Goal: Communication & Community: Participate in discussion

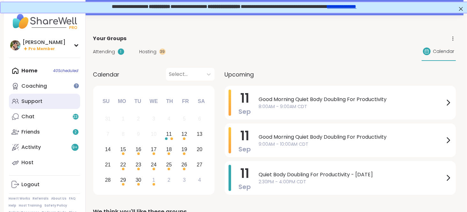
click at [45, 104] on link "Support" at bounding box center [44, 101] width 71 height 15
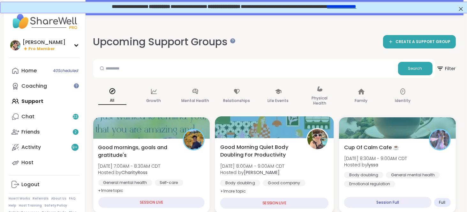
click at [254, 150] on span "Good Morning Quiet Body Doubling For Productivity" at bounding box center [259, 151] width 79 height 16
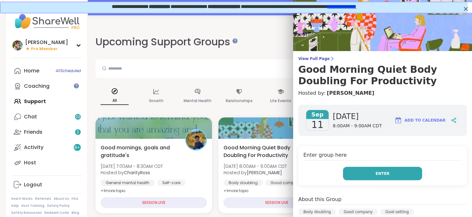
click at [356, 171] on button "Enter" at bounding box center [382, 173] width 79 height 13
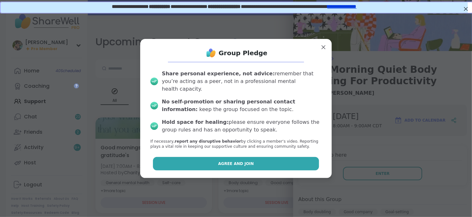
click at [280, 157] on button "Agree and Join" at bounding box center [236, 163] width 166 height 13
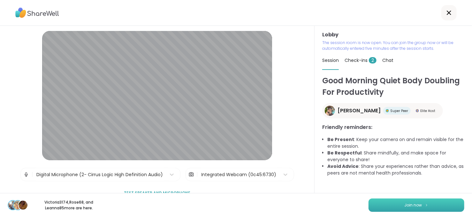
click at [396, 202] on button "Join now" at bounding box center [416, 205] width 96 height 13
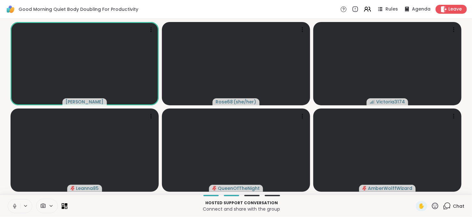
click at [443, 209] on icon at bounding box center [447, 206] width 8 height 8
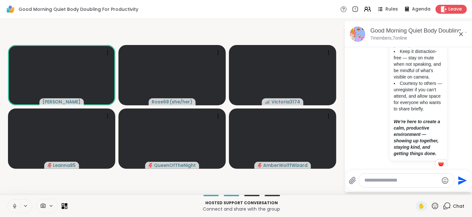
scroll to position [184, 0]
click at [461, 32] on icon at bounding box center [461, 34] width 8 height 8
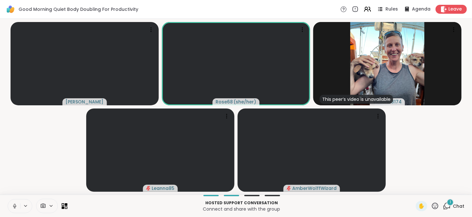
click at [443, 206] on icon at bounding box center [447, 206] width 8 height 8
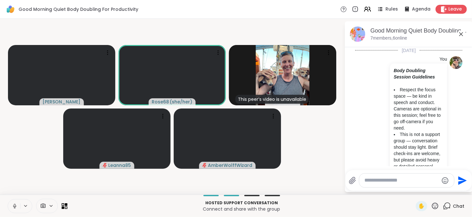
scroll to position [292, 0]
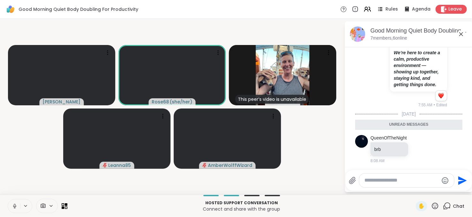
click at [443, 206] on icon at bounding box center [447, 206] width 8 height 8
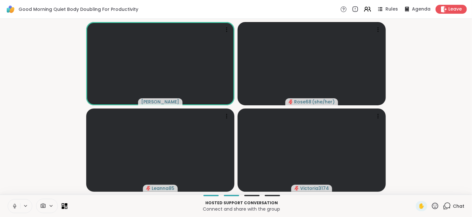
click at [447, 210] on div "Chat" at bounding box center [453, 206] width 21 height 10
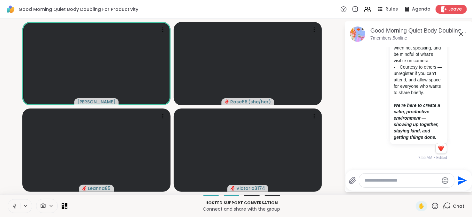
scroll to position [270, 0]
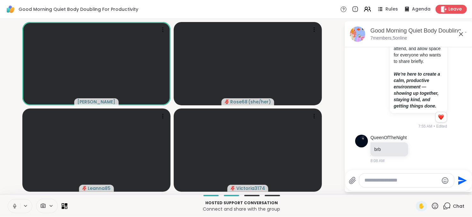
click at [14, 207] on icon at bounding box center [14, 207] width 0 height 1
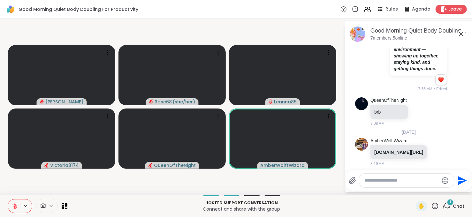
scroll to position [329, 0]
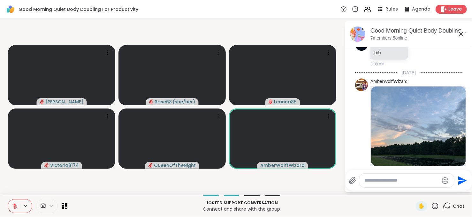
click at [15, 207] on icon at bounding box center [14, 206] width 4 height 4
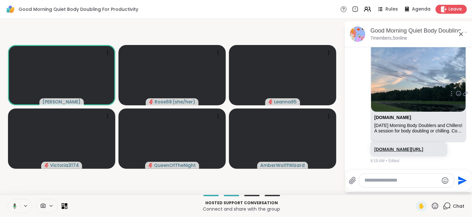
click at [393, 147] on link "[DOMAIN_NAME][URL]" at bounding box center [398, 149] width 49 height 5
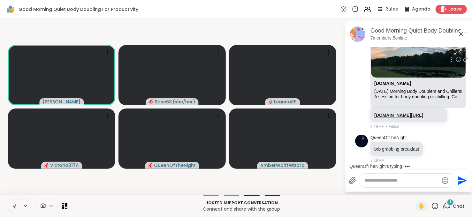
scroll to position [474, 0]
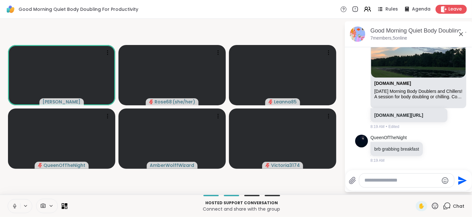
click at [15, 207] on icon at bounding box center [15, 206] width 6 height 6
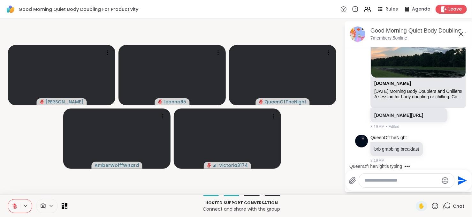
scroll to position [508, 0]
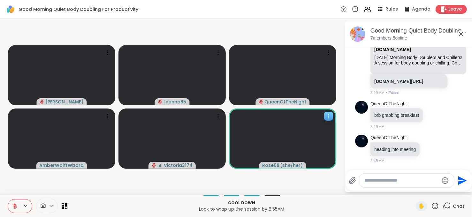
click at [326, 113] on icon at bounding box center [328, 116] width 6 height 6
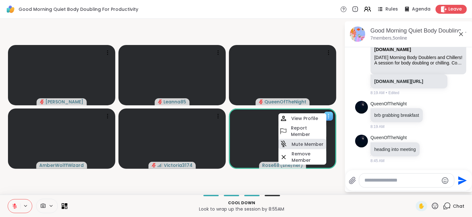
click at [310, 141] on h4 "Mute Member" at bounding box center [307, 144] width 32 height 6
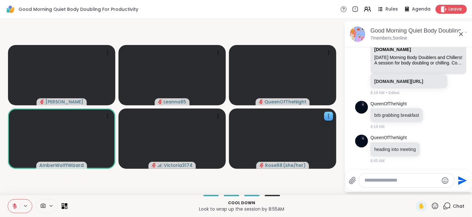
click at [401, 182] on textarea "Type your message" at bounding box center [401, 180] width 74 height 7
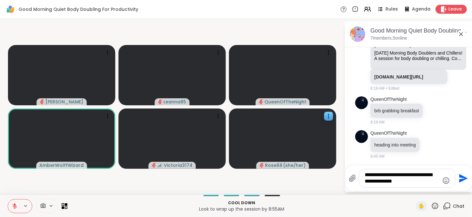
type textarea "**********"
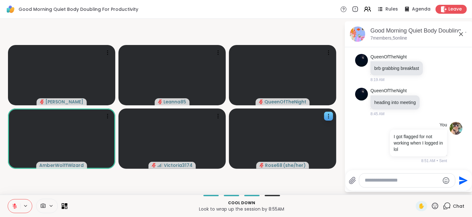
scroll to position [555, 0]
type textarea "*"
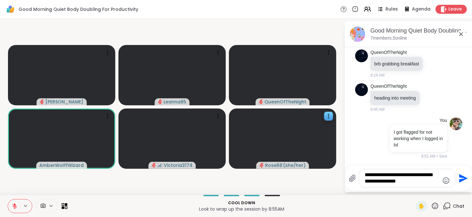
type textarea "**********"
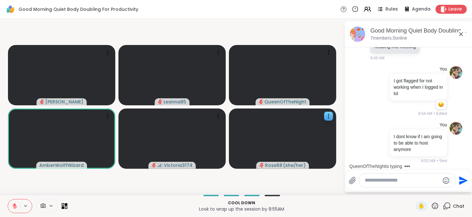
scroll to position [701, 0]
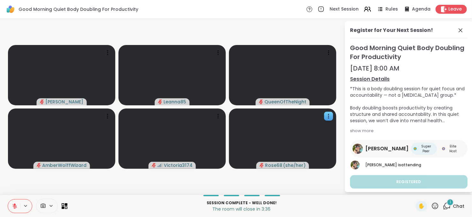
click at [448, 203] on div "1" at bounding box center [450, 202] width 7 height 7
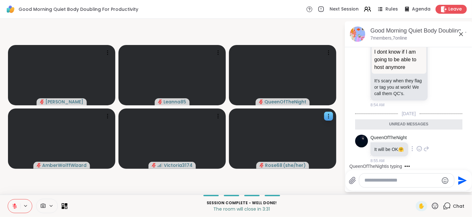
scroll to position [705, 0]
click at [436, 72] on icon at bounding box center [439, 68] width 6 height 6
click at [449, 64] on button "Select Reaction: Sad" at bounding box center [452, 58] width 13 height 13
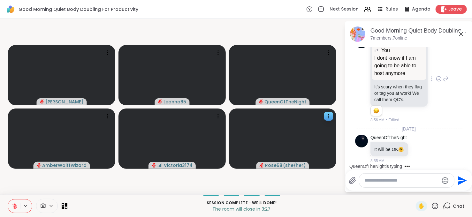
scroll to position [797, 0]
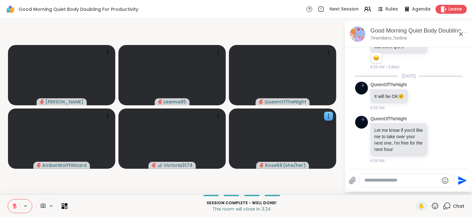
click at [414, 177] on div at bounding box center [406, 181] width 95 height 14
click at [412, 181] on textarea "Type your message" at bounding box center [401, 180] width 74 height 7
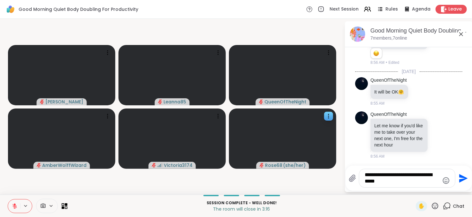
type textarea "**********"
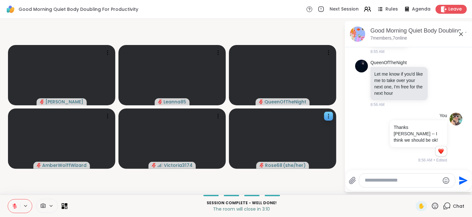
scroll to position [853, 0]
type textarea "*"
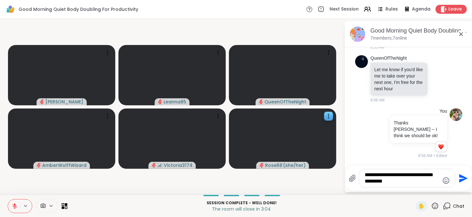
type textarea "**********"
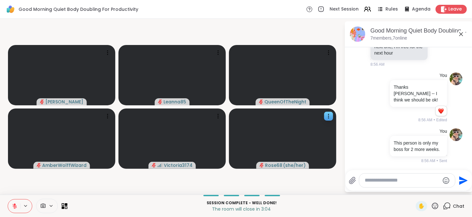
scroll to position [899, 0]
click at [14, 209] on button at bounding box center [14, 206] width 12 height 13
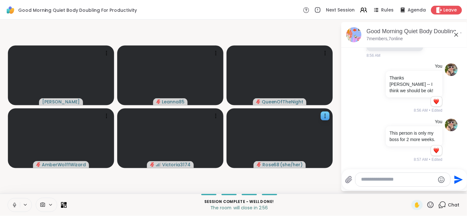
scroll to position [908, 0]
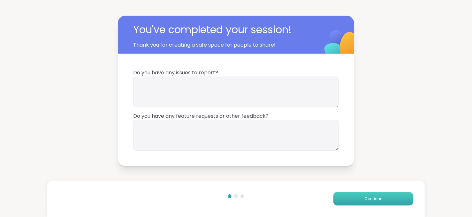
click at [372, 198] on span "Continue" at bounding box center [373, 199] width 18 height 6
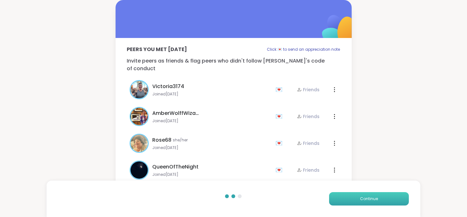
click at [372, 198] on span "Continue" at bounding box center [369, 199] width 18 height 6
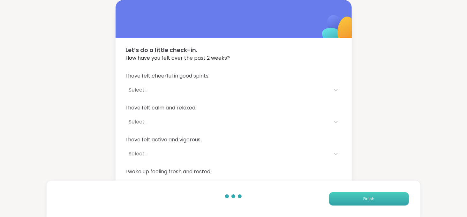
click at [372, 198] on span "Finish" at bounding box center [368, 199] width 11 height 6
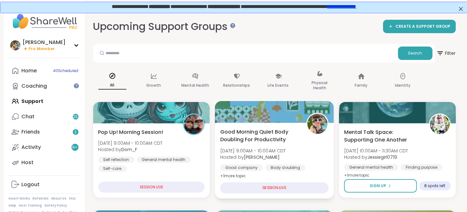
click at [273, 132] on span "Good Morning Quiet Body Doubling For Productivity" at bounding box center [259, 136] width 79 height 16
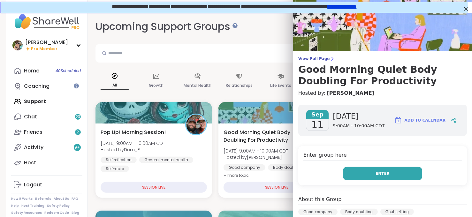
click at [362, 177] on button "Enter" at bounding box center [382, 173] width 79 height 13
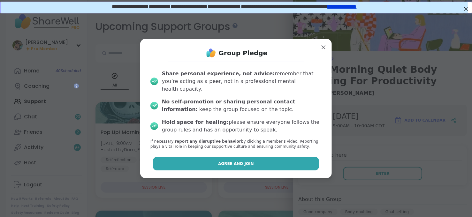
click at [257, 159] on button "Agree and Join" at bounding box center [236, 163] width 166 height 13
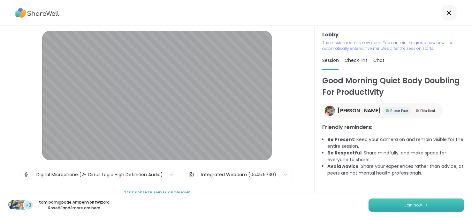
click at [391, 205] on button "Join now" at bounding box center [416, 205] width 96 height 13
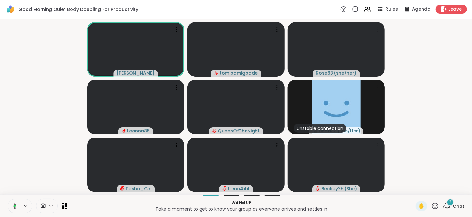
click at [449, 203] on span "2" at bounding box center [450, 202] width 2 height 5
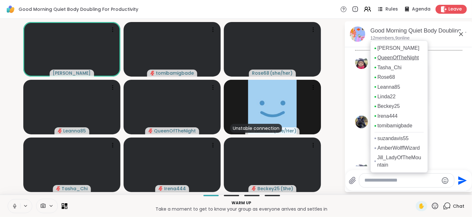
scroll to position [49, 0]
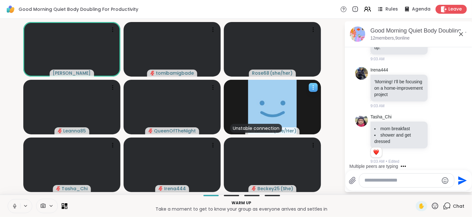
click at [290, 132] on span "( She/Her )" at bounding box center [284, 131] width 23 height 6
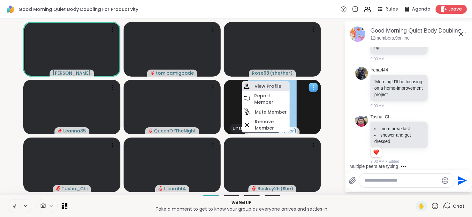
click at [266, 85] on h4 "View Profile" at bounding box center [267, 86] width 27 height 6
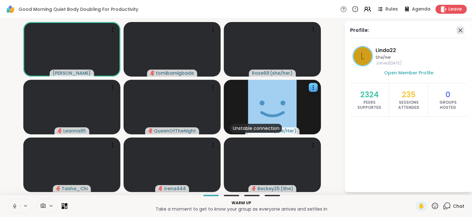
click at [458, 28] on icon at bounding box center [460, 30] width 8 height 8
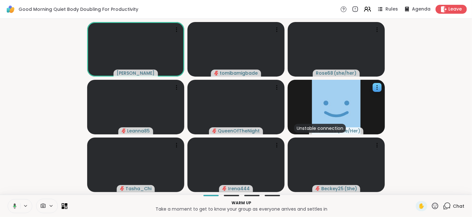
click at [443, 201] on div "Chat" at bounding box center [453, 206] width 21 height 10
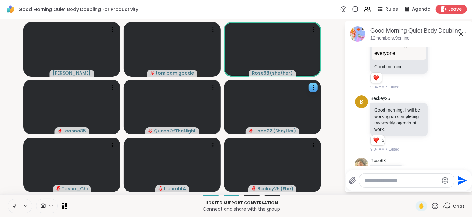
scroll to position [360, 0]
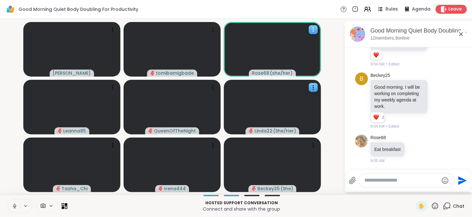
click at [313, 26] on div at bounding box center [313, 29] width 9 height 9
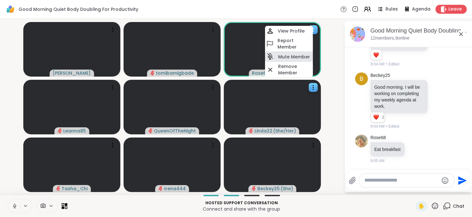
click at [296, 56] on h4 "Mute Member" at bounding box center [294, 57] width 32 height 6
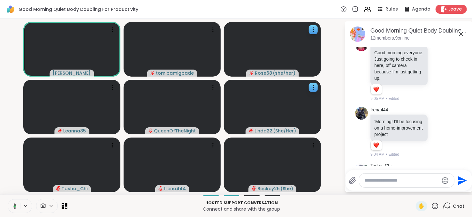
scroll to position [0, 0]
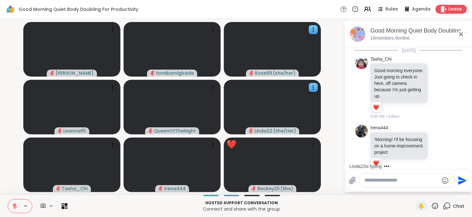
click at [388, 174] on div at bounding box center [406, 181] width 95 height 14
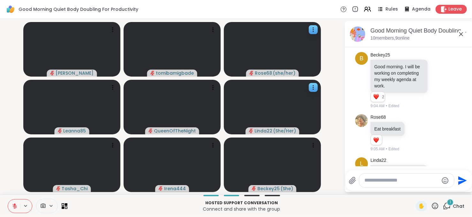
scroll to position [409, 0]
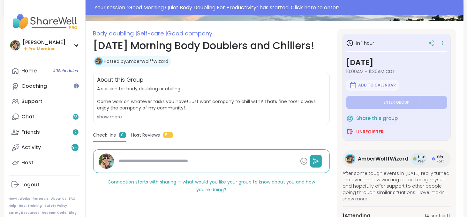
scroll to position [115, 0]
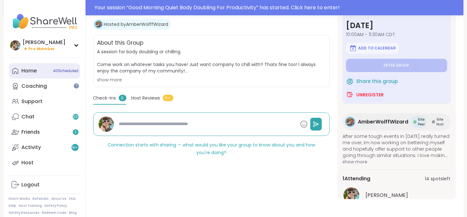
click at [31, 69] on div "Home 40 Scheduled" at bounding box center [29, 70] width 15 height 7
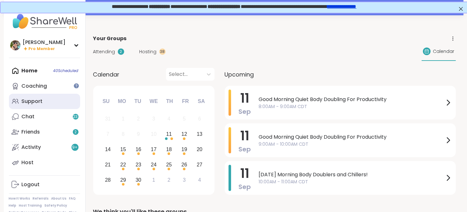
click at [39, 108] on link "Support" at bounding box center [44, 101] width 71 height 15
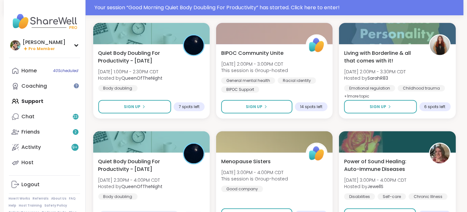
scroll to position [746, 0]
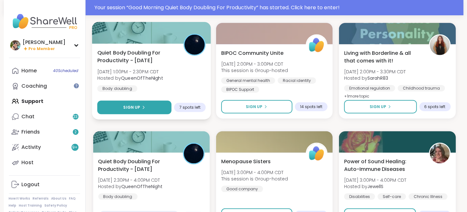
click at [135, 110] on span "Sign Up" at bounding box center [131, 108] width 17 height 6
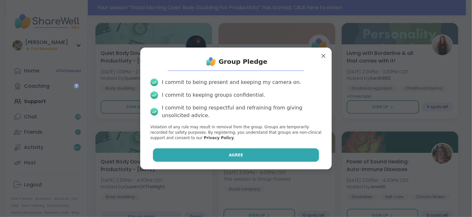
click at [248, 158] on button "Agree" at bounding box center [236, 154] width 166 height 13
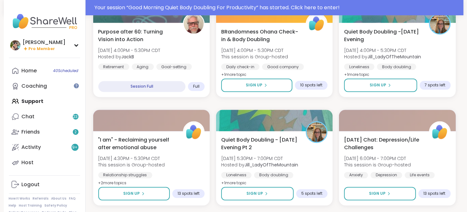
scroll to position [1093, 0]
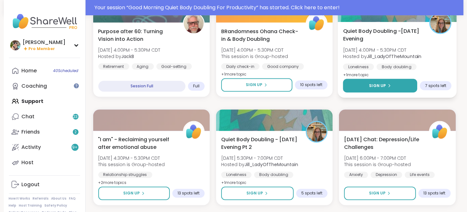
click at [365, 81] on button "Sign Up" at bounding box center [380, 86] width 74 height 14
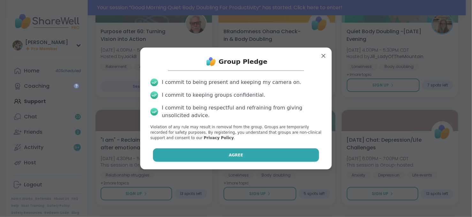
click at [230, 160] on button "Agree" at bounding box center [236, 154] width 166 height 13
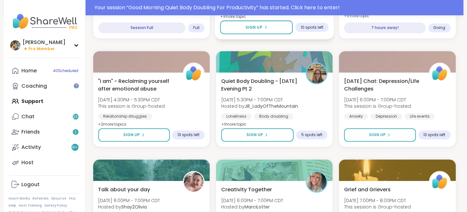
scroll to position [1191, 0]
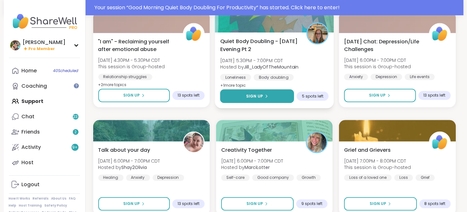
click at [272, 95] on button "Sign Up" at bounding box center [257, 96] width 74 height 14
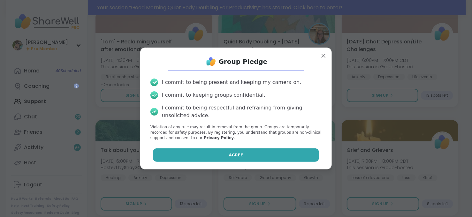
click at [218, 160] on button "Agree" at bounding box center [236, 154] width 166 height 13
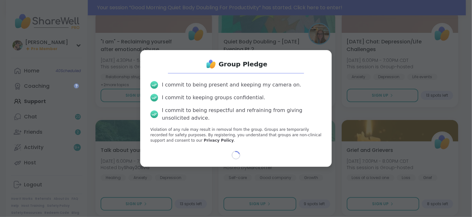
type textarea "*"
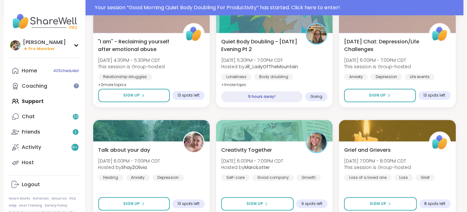
scroll to position [1221, 0]
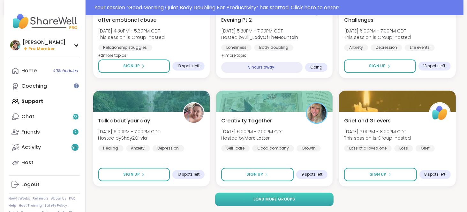
click at [292, 197] on span "Load more groups" at bounding box center [273, 200] width 41 height 6
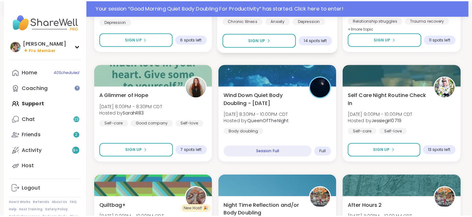
scroll to position [1475, 0]
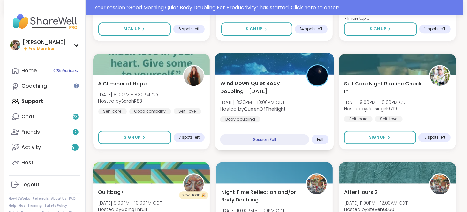
click at [301, 115] on div "Wind Down Quiet Body Doubling - Thursday Thu, Sep 11 | 8:30PM - 10:00PM CDT Hos…" at bounding box center [274, 100] width 109 height 43
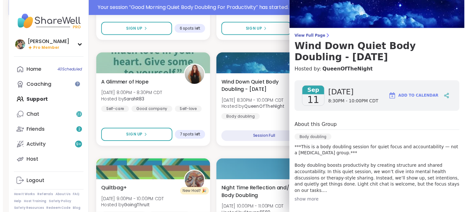
scroll to position [0, 0]
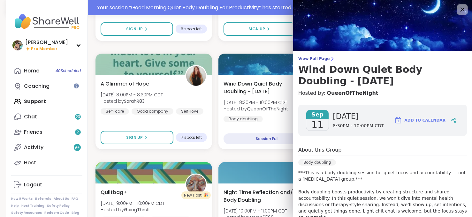
click at [458, 7] on icon at bounding box center [462, 9] width 8 height 8
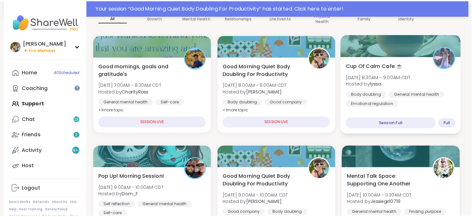
scroll to position [88, 1]
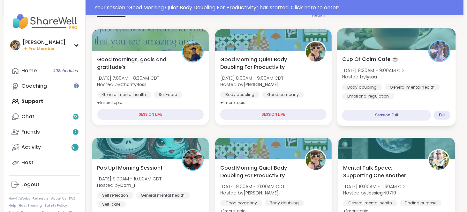
click at [390, 64] on div "Cup Of Calm Cafe ☕️ Thu, Sep 11 | 8:30AM - 9:00AM CDT Hosted by lyssa Body doub…" at bounding box center [396, 77] width 109 height 44
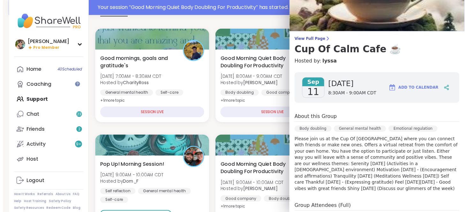
scroll to position [18, 0]
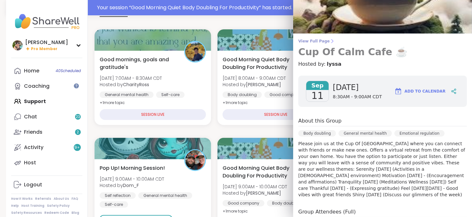
click at [310, 40] on span "View Full Page" at bounding box center [382, 41] width 169 height 5
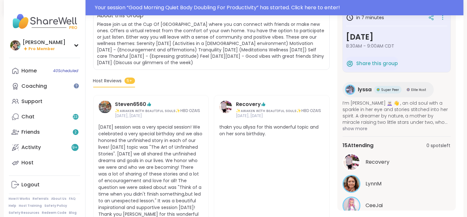
scroll to position [24, 0]
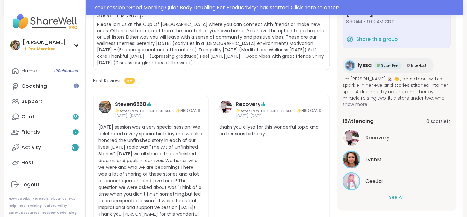
click at [395, 196] on button "See All" at bounding box center [396, 197] width 14 height 7
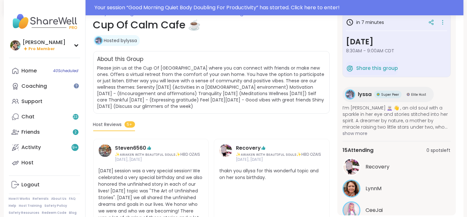
scroll to position [0, 0]
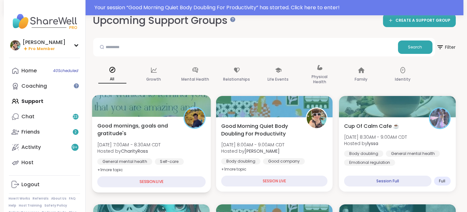
click at [128, 151] on b "CharityRoss" at bounding box center [134, 151] width 27 height 6
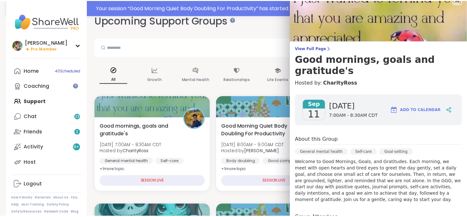
scroll to position [9, 0]
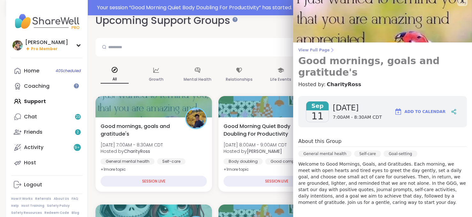
click at [307, 48] on span "View Full Page" at bounding box center [382, 50] width 169 height 5
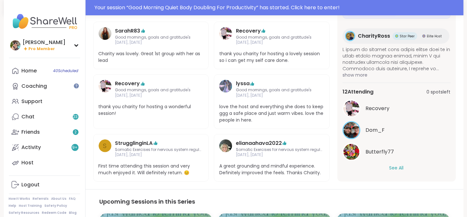
click at [394, 165] on button "See All" at bounding box center [396, 168] width 14 height 7
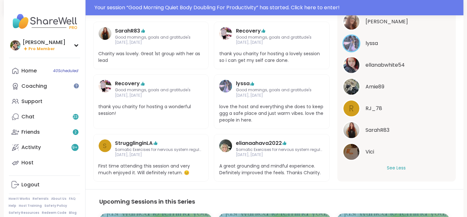
click at [394, 165] on button "See Less" at bounding box center [396, 168] width 19 height 7
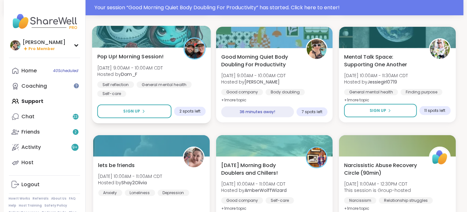
click at [181, 72] on div "Pop Up! Morning Session! Thu, Sep 11 | 9:00AM - 10:00AM CDT Hosted by Dom_F Sel…" at bounding box center [151, 75] width 109 height 44
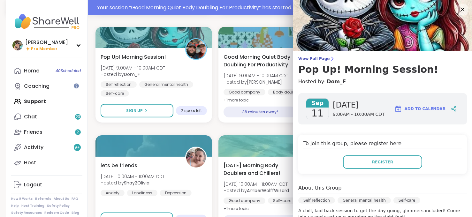
click at [460, 11] on icon at bounding box center [462, 10] width 4 height 4
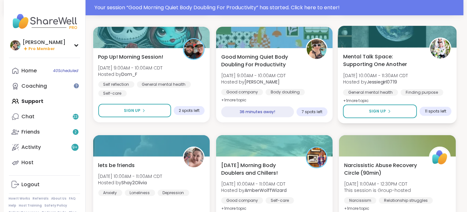
click at [383, 75] on span "[DATE] 10:00AM - 11:30AM CDT" at bounding box center [375, 75] width 65 height 6
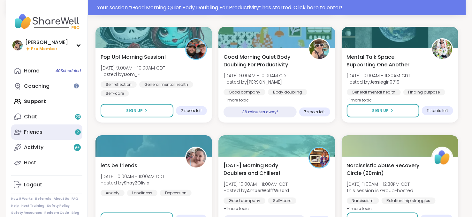
click at [41, 130] on link "Friends 2" at bounding box center [46, 131] width 71 height 15
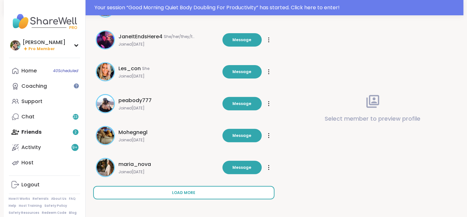
click at [181, 190] on span "Load more" at bounding box center [183, 193] width 23 height 6
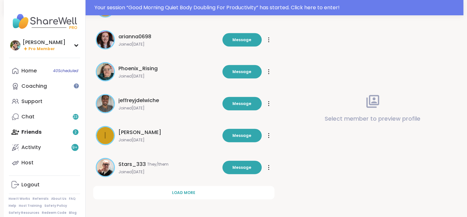
click at [181, 190] on span "Load more" at bounding box center [183, 193] width 23 height 6
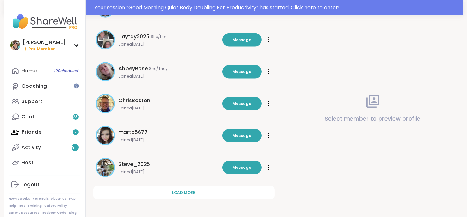
click at [181, 190] on span "Load more" at bounding box center [183, 193] width 23 height 6
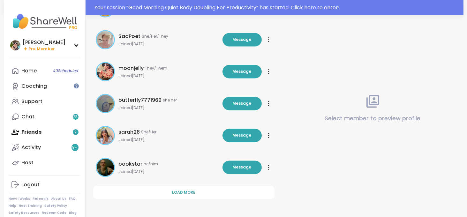
click at [181, 190] on span "Load more" at bounding box center [183, 193] width 23 height 6
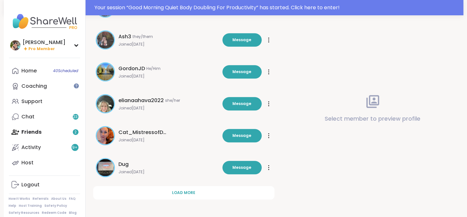
click at [181, 190] on span "Load more" at bounding box center [183, 193] width 23 height 6
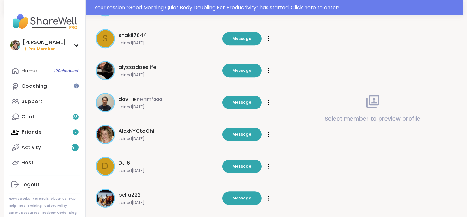
scroll to position [1804, 0]
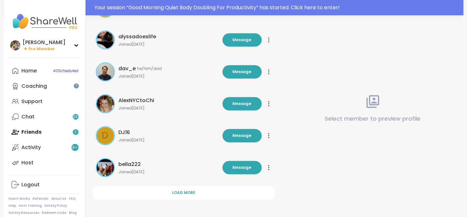
click at [181, 190] on span "Load more" at bounding box center [183, 193] width 23 height 6
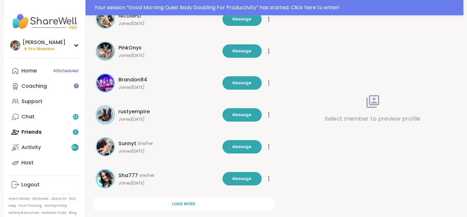
scroll to position [2123, 0]
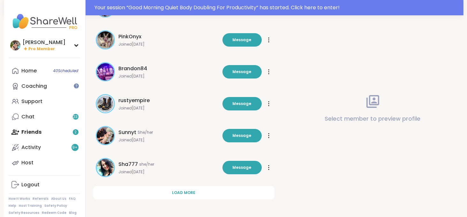
click at [181, 190] on span "Load more" at bounding box center [183, 193] width 23 height 6
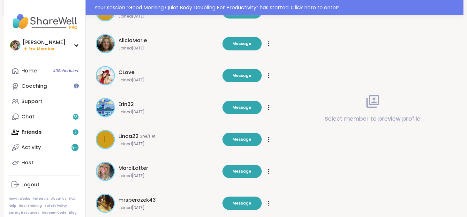
scroll to position [2443, 0]
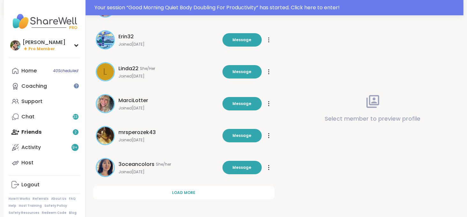
click at [181, 190] on span "Load more" at bounding box center [183, 193] width 23 height 6
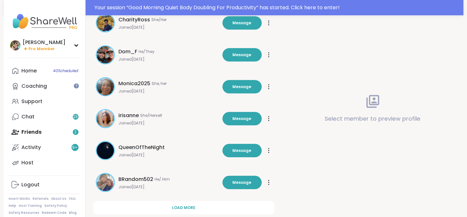
scroll to position [2762, 0]
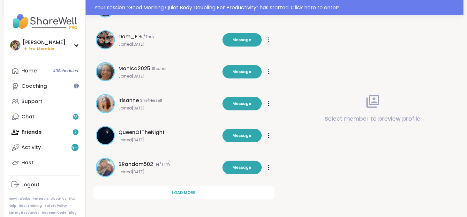
click at [181, 190] on span "Load more" at bounding box center [183, 193] width 23 height 6
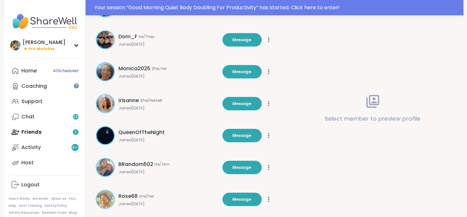
click at [132, 162] on span "BRandom502" at bounding box center [136, 165] width 35 height 8
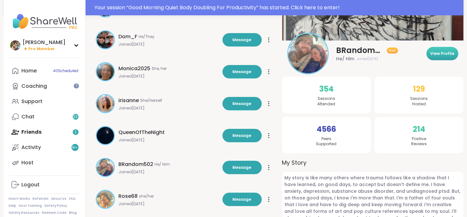
click at [434, 54] on span "View Profile" at bounding box center [442, 54] width 24 height 6
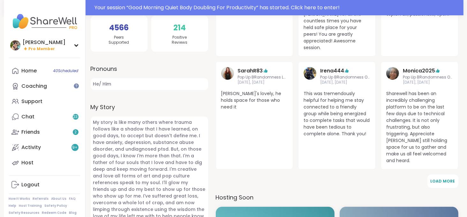
scroll to position [192, 0]
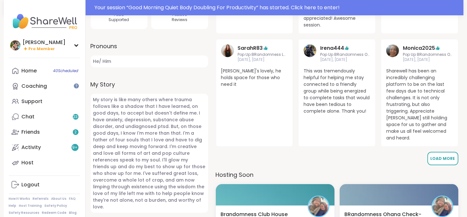
click at [444, 156] on span "Load More" at bounding box center [443, 158] width 25 height 5
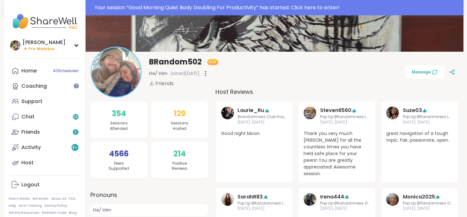
scroll to position [32, 0]
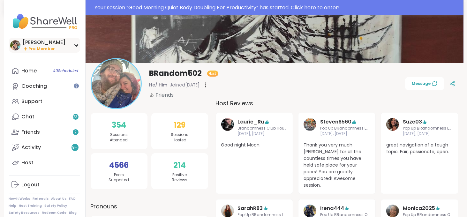
click at [33, 49] on span "Pro Member" at bounding box center [42, 48] width 26 height 5
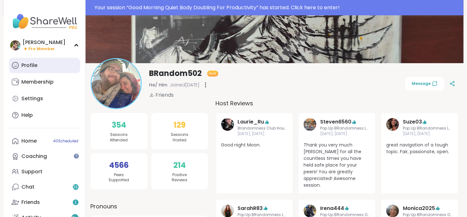
click at [29, 66] on div "Profile" at bounding box center [30, 65] width 16 height 7
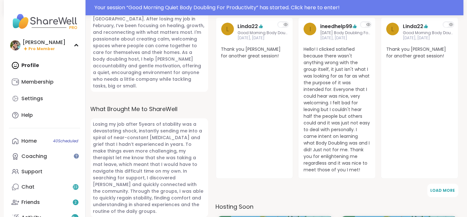
scroll to position [267, 0]
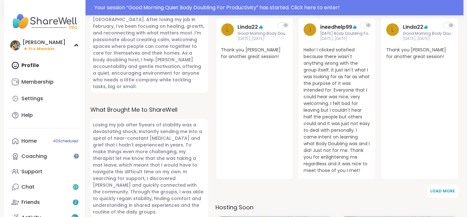
click at [368, 25] on icon at bounding box center [368, 25] width 1 height 1
click at [445, 188] on span "Load More" at bounding box center [443, 190] width 25 height 5
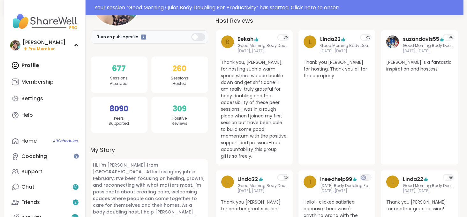
scroll to position [0, 0]
